Goal: Information Seeking & Learning: Learn about a topic

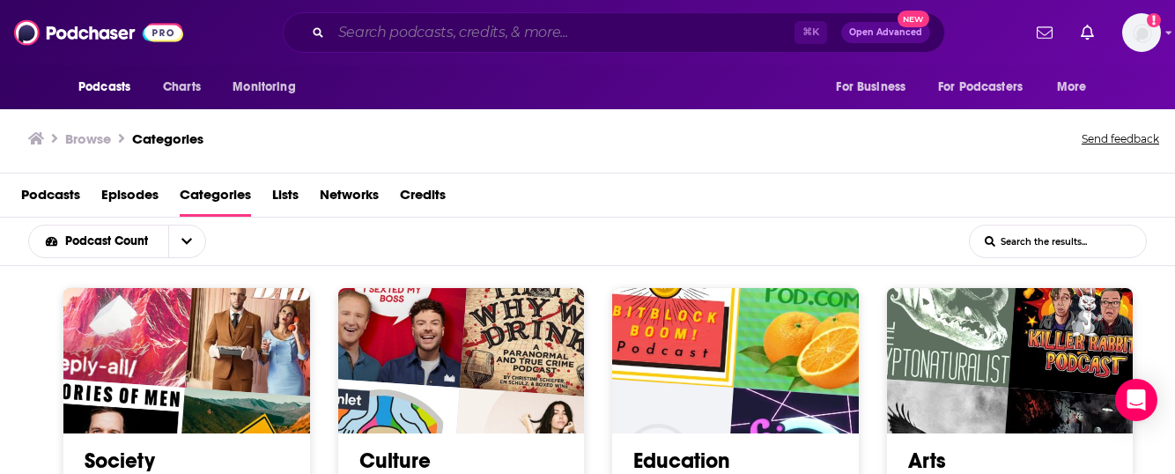
click at [499, 30] on input "Search podcasts, credits, & more..." at bounding box center [562, 33] width 463 height 28
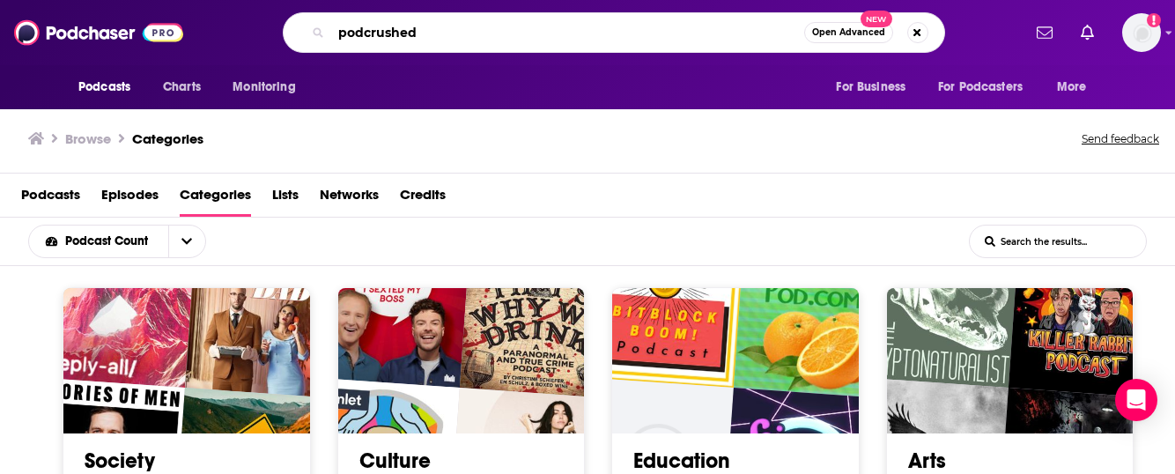
type input "podcrushed"
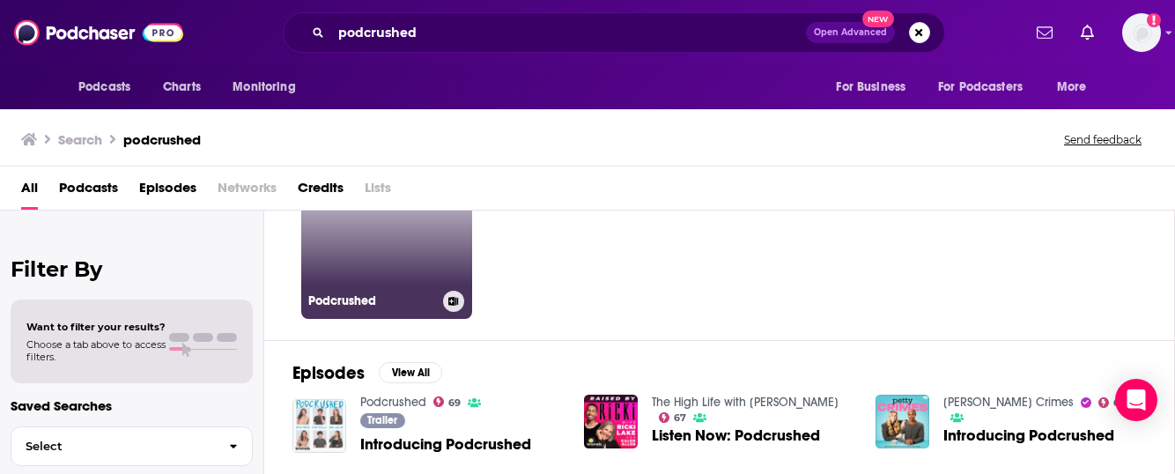
scroll to position [129, 0]
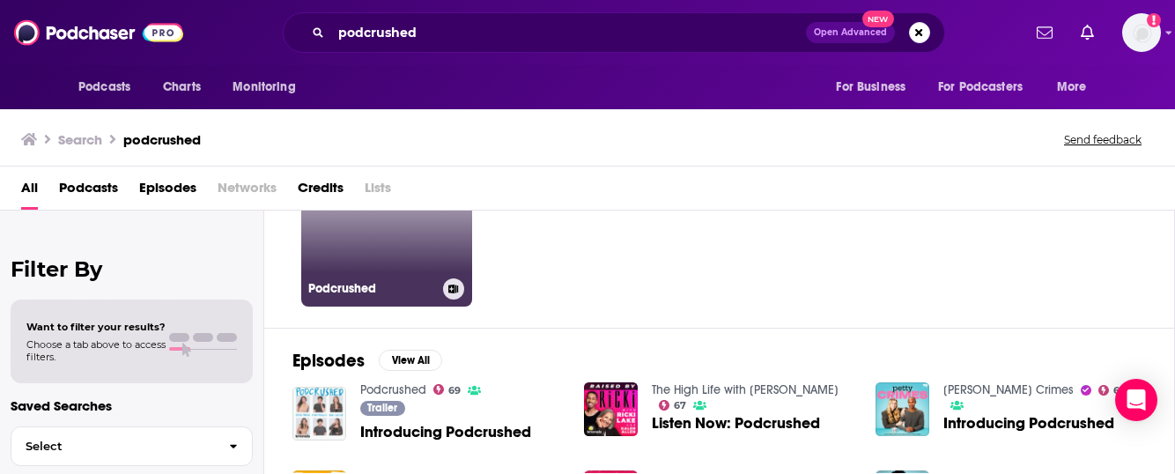
click at [418, 264] on link "69 Podcrushed" at bounding box center [386, 221] width 171 height 171
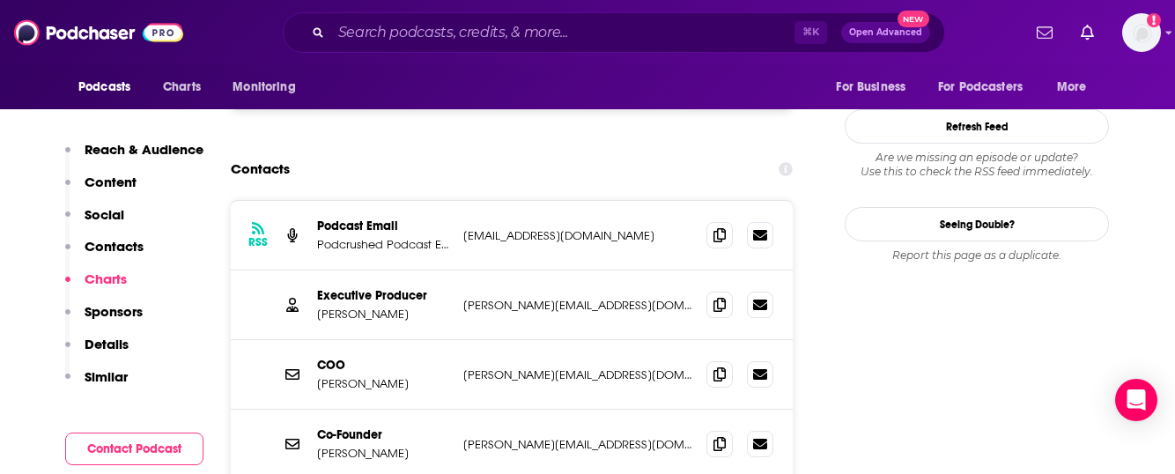
scroll to position [1786, 0]
click at [722, 298] on icon at bounding box center [720, 305] width 12 height 14
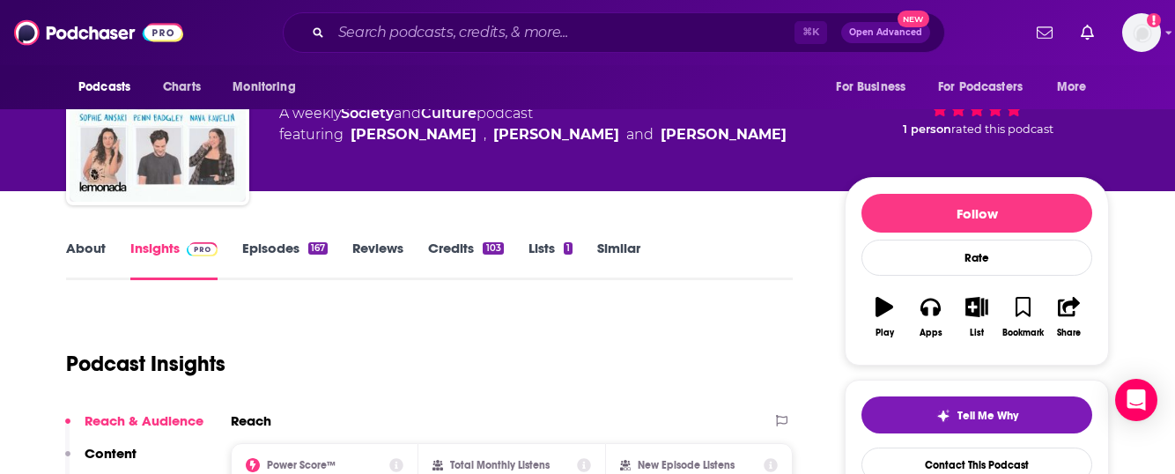
scroll to position [88, 0]
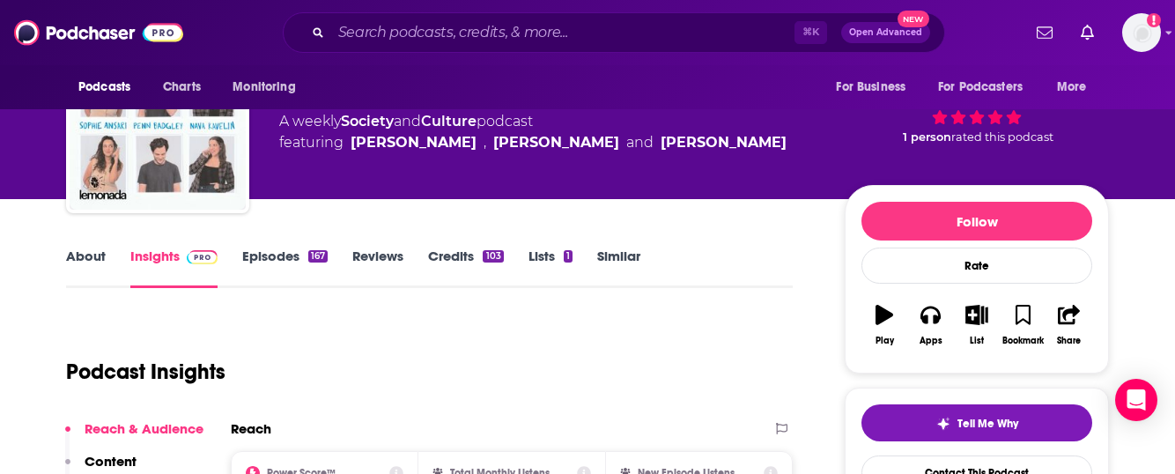
click at [311, 253] on div "167" at bounding box center [317, 256] width 19 height 12
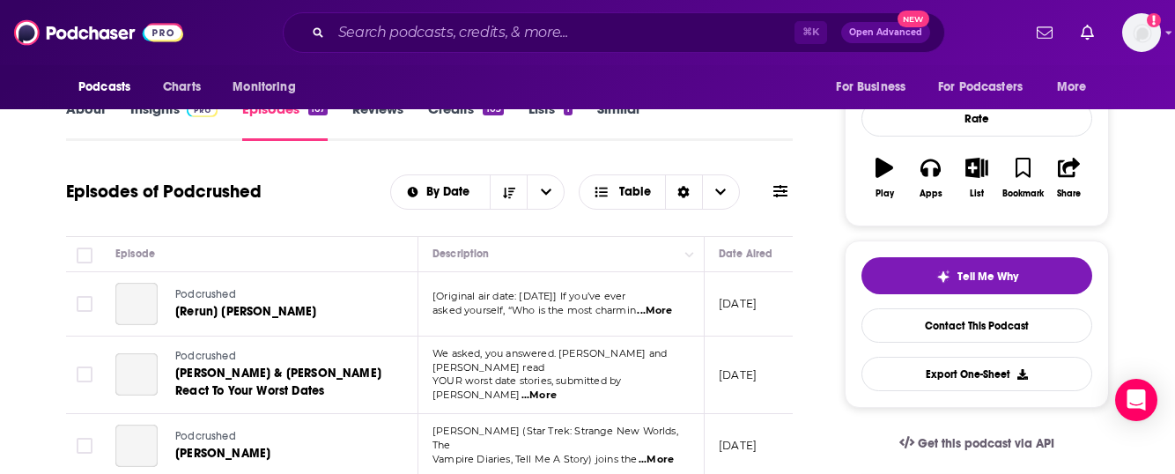
scroll to position [234, 0]
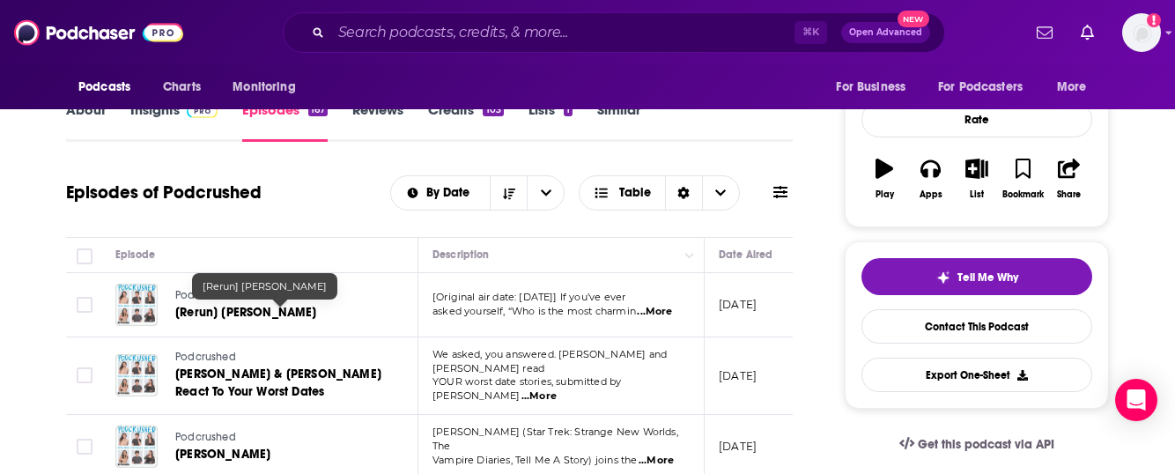
click at [317, 316] on span "[Rerun] [PERSON_NAME]" at bounding box center [246, 312] width 142 height 15
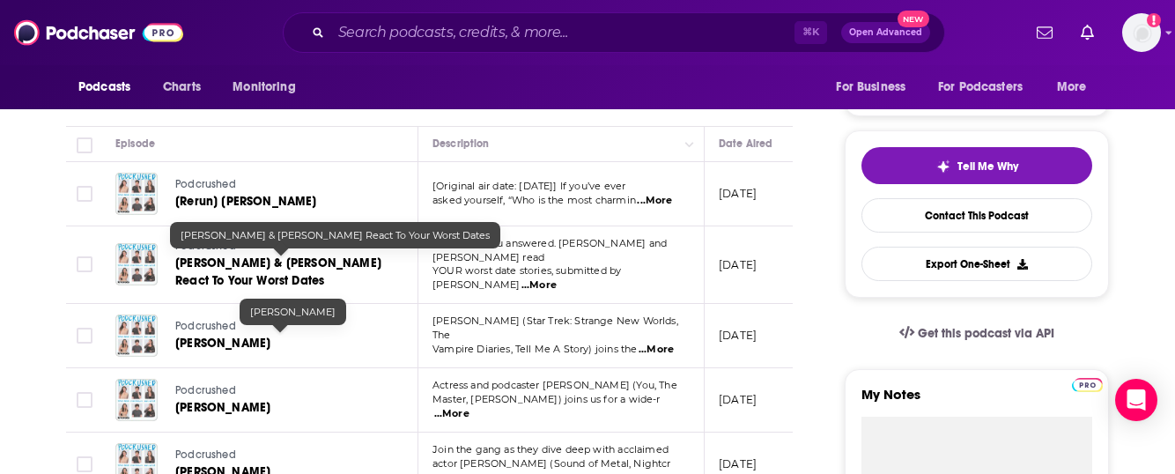
scroll to position [348, 0]
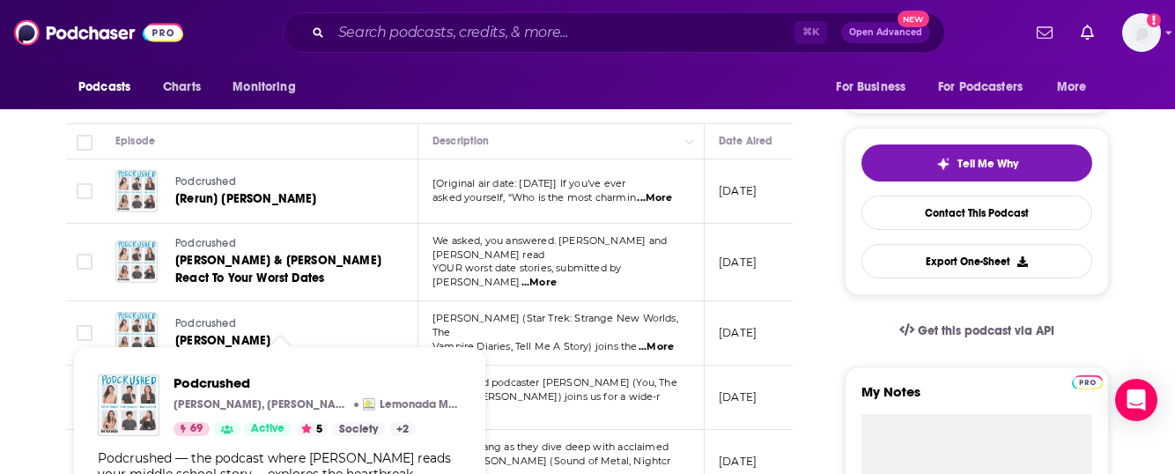
click at [315, 323] on link "Podcrushed" at bounding box center [280, 324] width 210 height 16
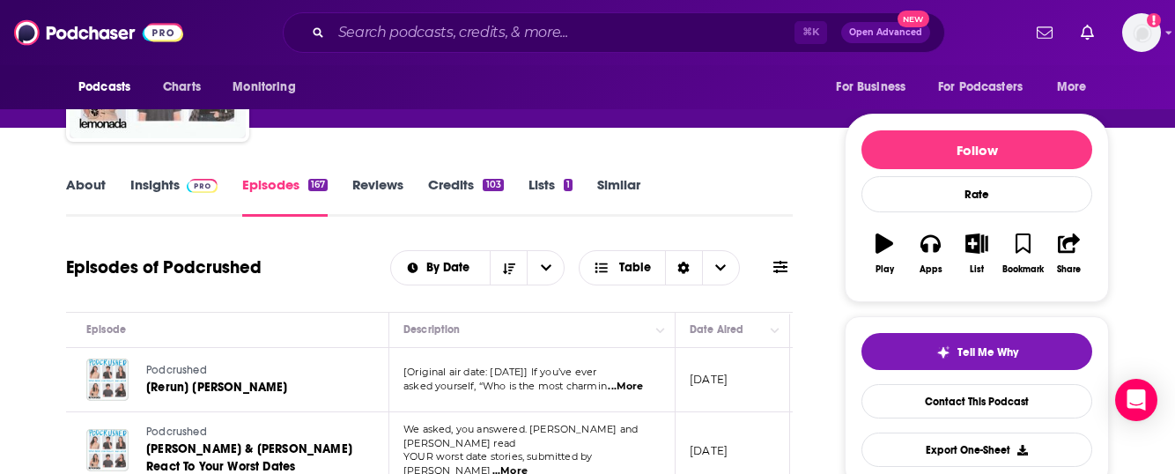
scroll to position [0, 0]
